Goal: Task Accomplishment & Management: Use online tool/utility

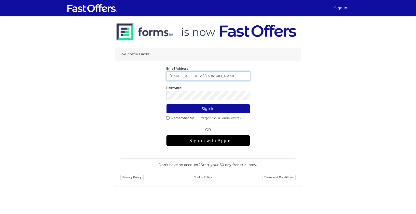
drag, startPoint x: 207, startPoint y: 77, endPoint x: 182, endPoint y: 76, distance: 24.4
click at [182, 76] on input "lucie@property.ca" at bounding box center [208, 75] width 84 height 9
type input "[PERSON_NAME][EMAIL_ADDRESS][DOMAIN_NAME]"
click at [152, 92] on div "Password" at bounding box center [207, 92] width 183 height 15
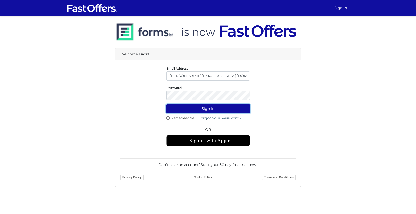
click at [178, 106] on button "Sign In" at bounding box center [208, 108] width 84 height 9
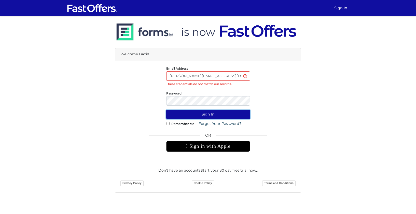
click at [193, 118] on button "Sign In" at bounding box center [208, 114] width 84 height 9
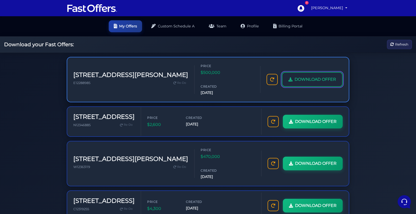
click at [301, 76] on link "DOWNLOAD OFFER" at bounding box center [312, 79] width 61 height 15
